Goal: Find specific page/section: Find specific page/section

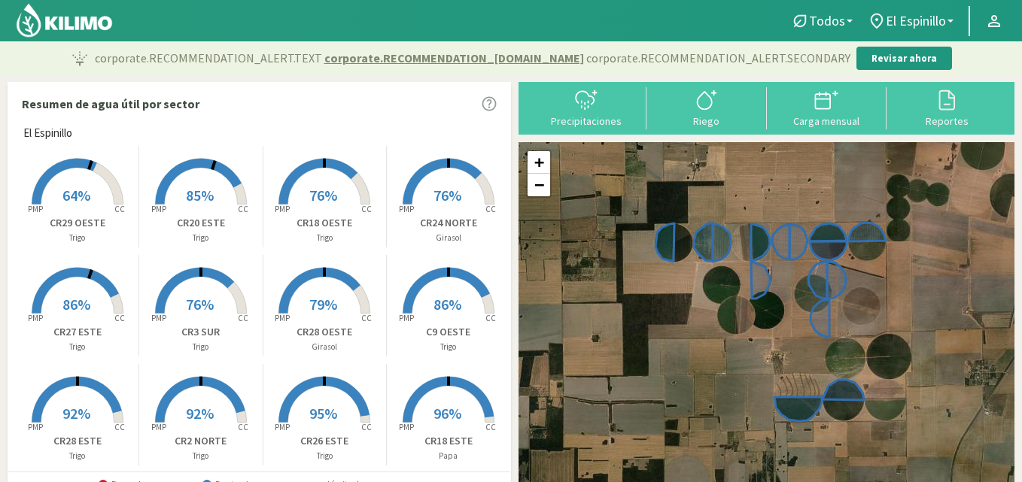
click at [211, 291] on rect at bounding box center [201, 315] width 120 height 120
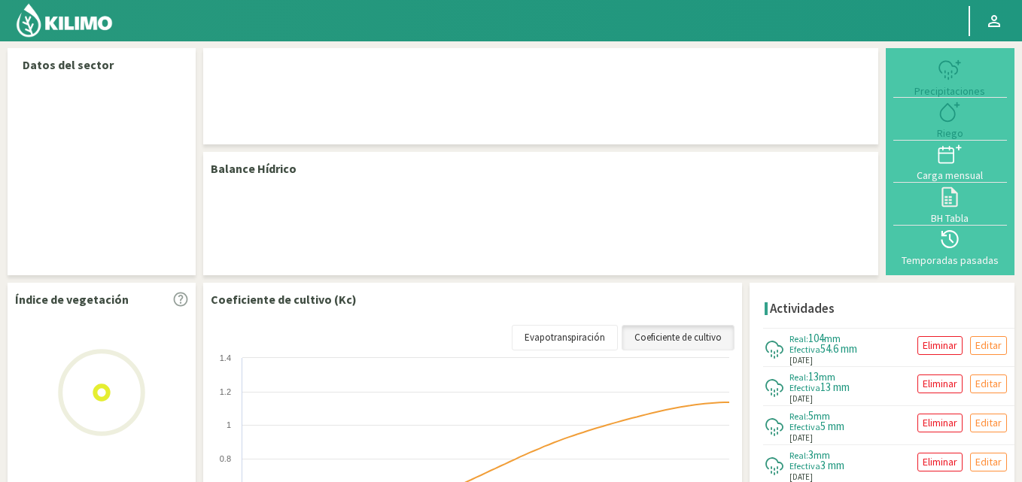
select select "14: Object"
